Goal: Task Accomplishment & Management: Manage account settings

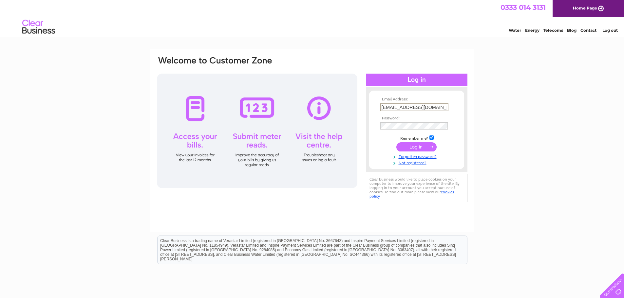
click at [439, 106] on input "office@doylefunerals.co.uk" at bounding box center [414, 107] width 68 height 8
type input "o"
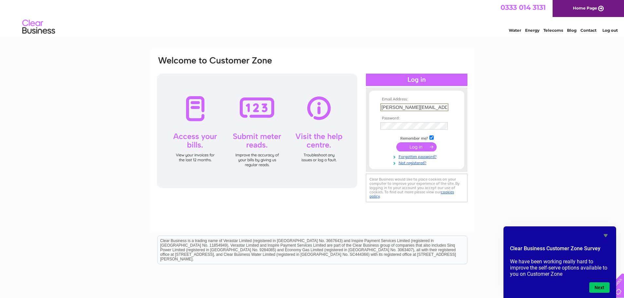
type input "johnbald@hotmail.co.uk"
click at [396, 142] on input "submit" at bounding box center [416, 146] width 40 height 9
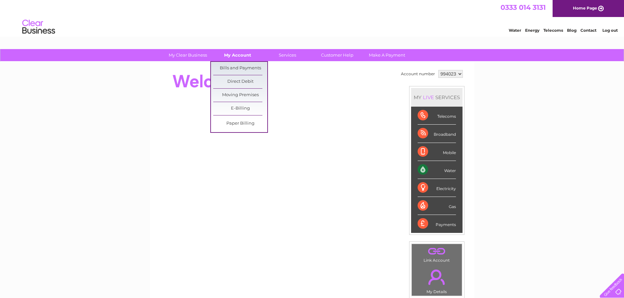
click at [228, 54] on link "My Account" at bounding box center [238, 55] width 54 height 12
